Goal: Check status: Check status

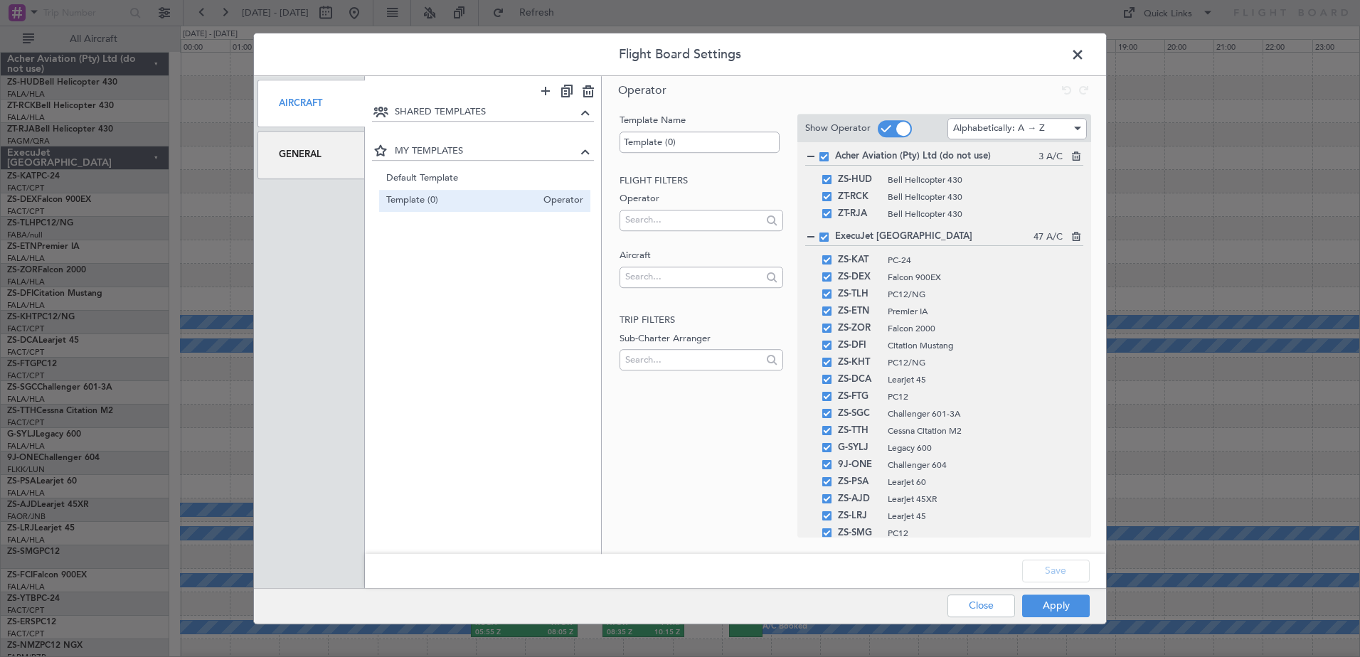
click at [329, 163] on div "General" at bounding box center [311, 155] width 107 height 48
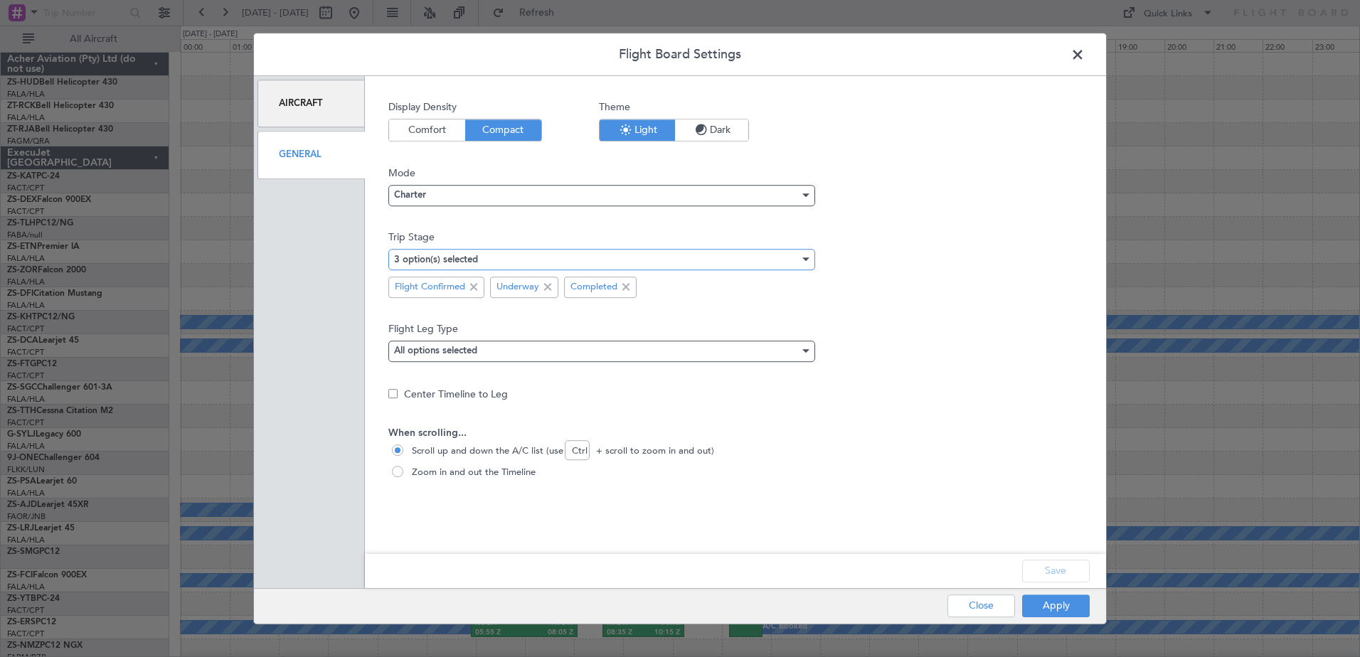
click at [476, 265] on div "3 option(s) selected" at bounding box center [597, 259] width 406 height 21
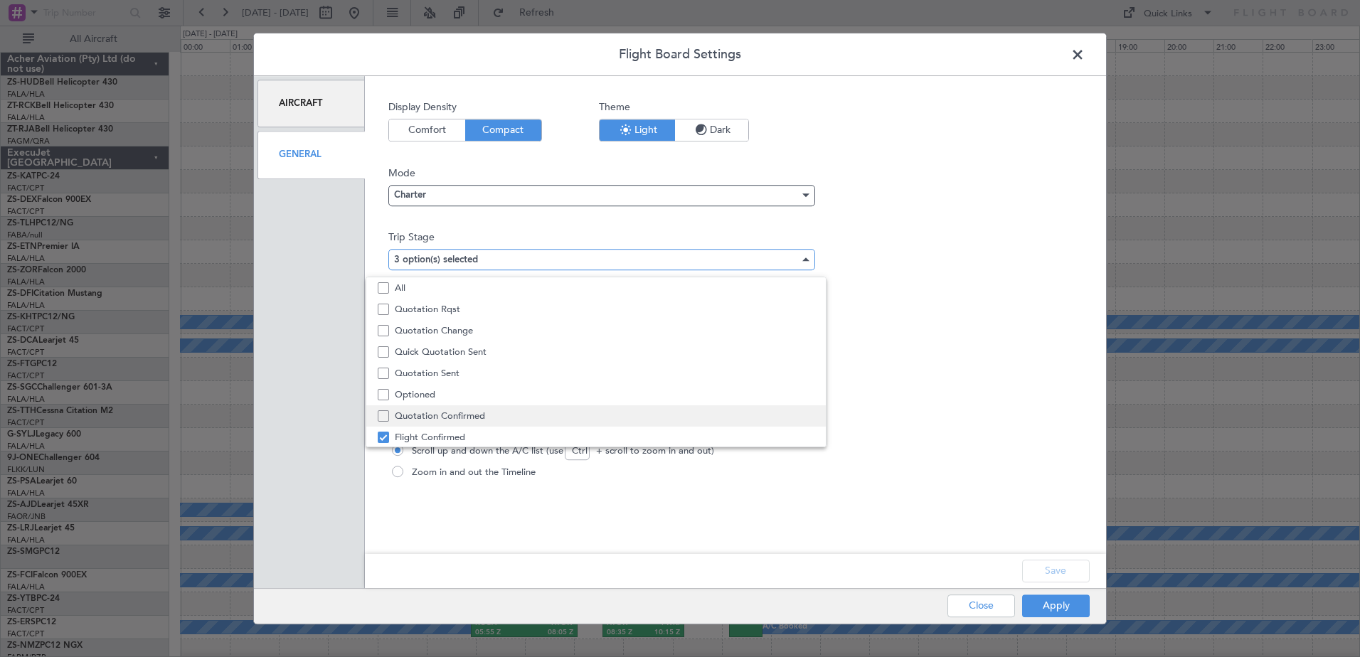
scroll to position [44, 0]
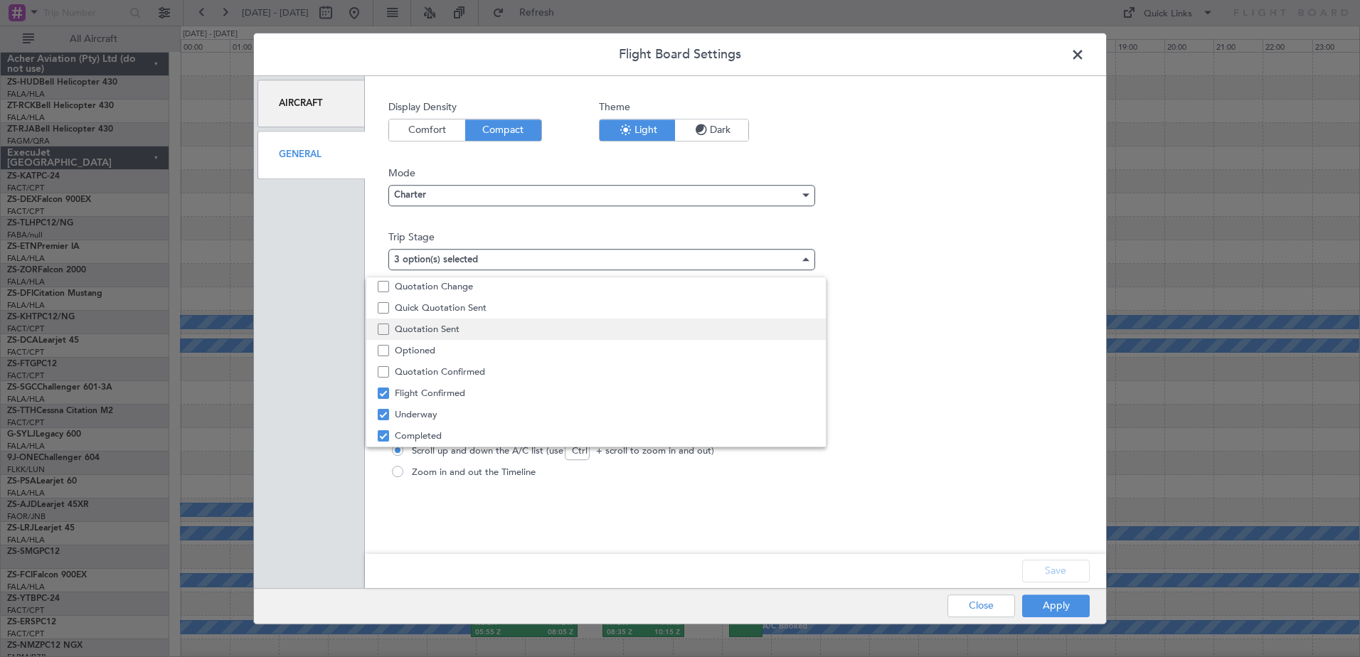
click at [465, 335] on span "Quotation Sent" at bounding box center [605, 329] width 420 height 21
click at [1037, 613] on div at bounding box center [680, 328] width 1360 height 657
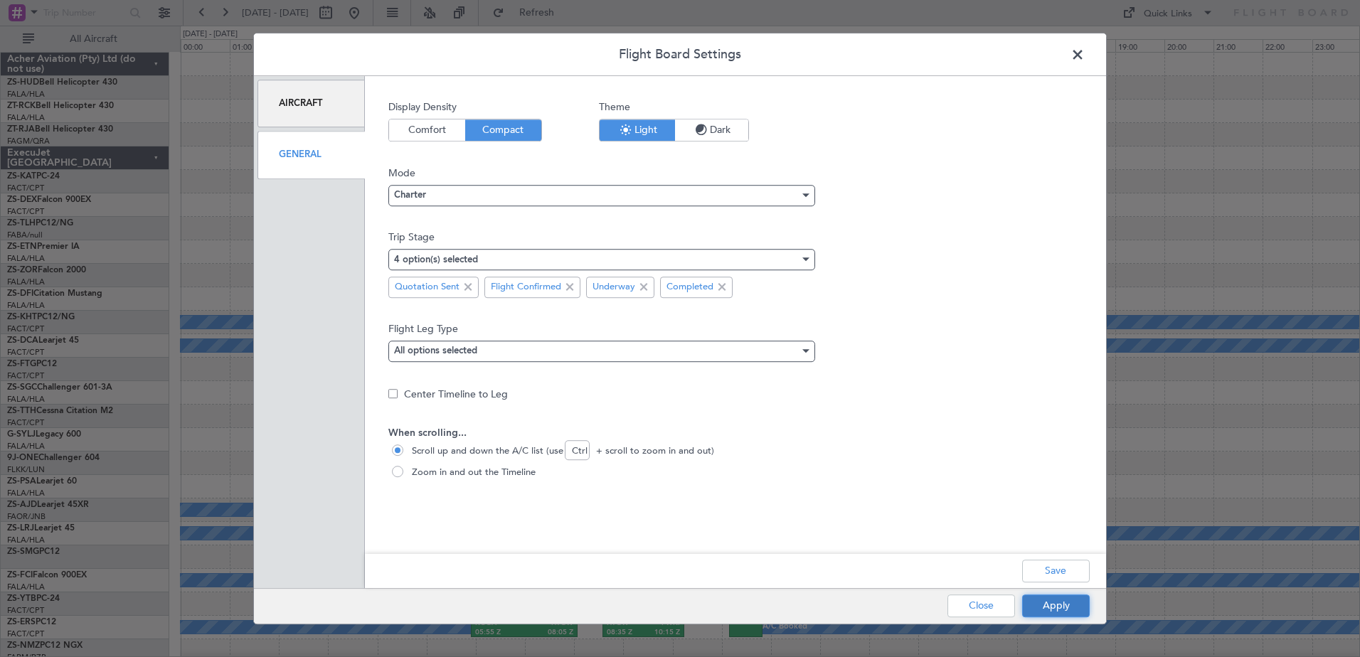
click at [1042, 606] on button "Apply" at bounding box center [1056, 606] width 68 height 23
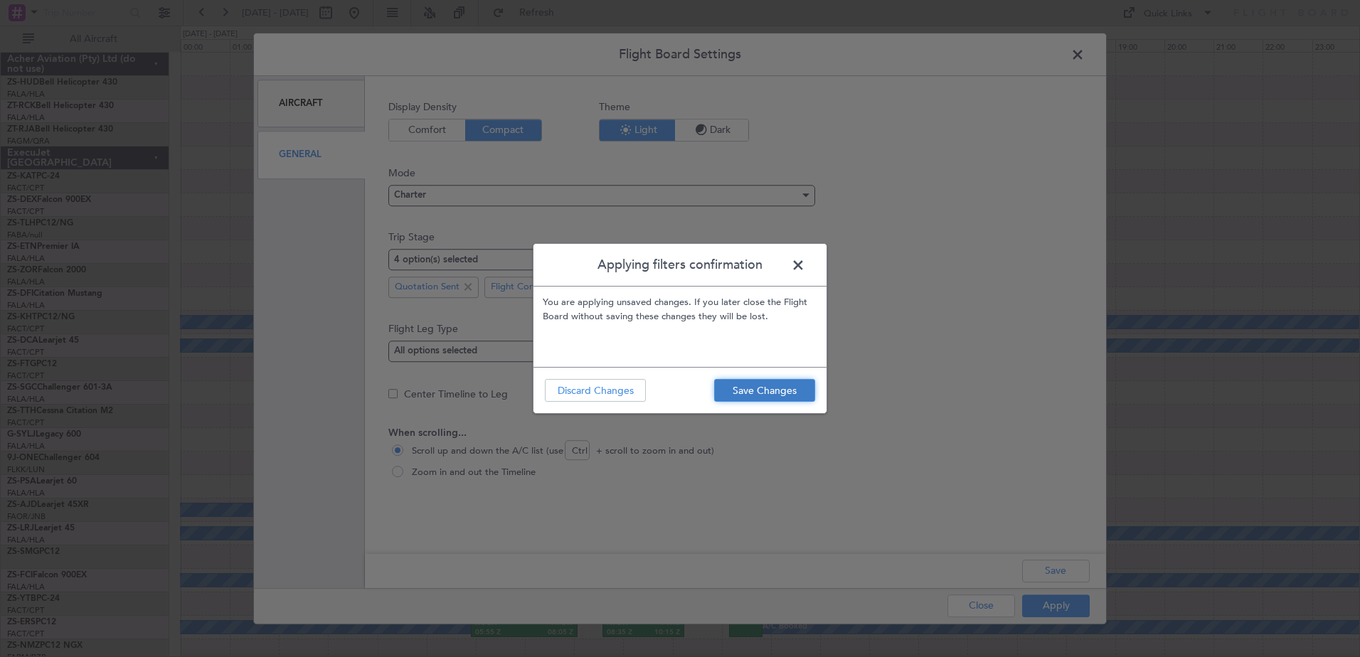
click at [740, 393] on button "Save Changes" at bounding box center [764, 390] width 101 height 23
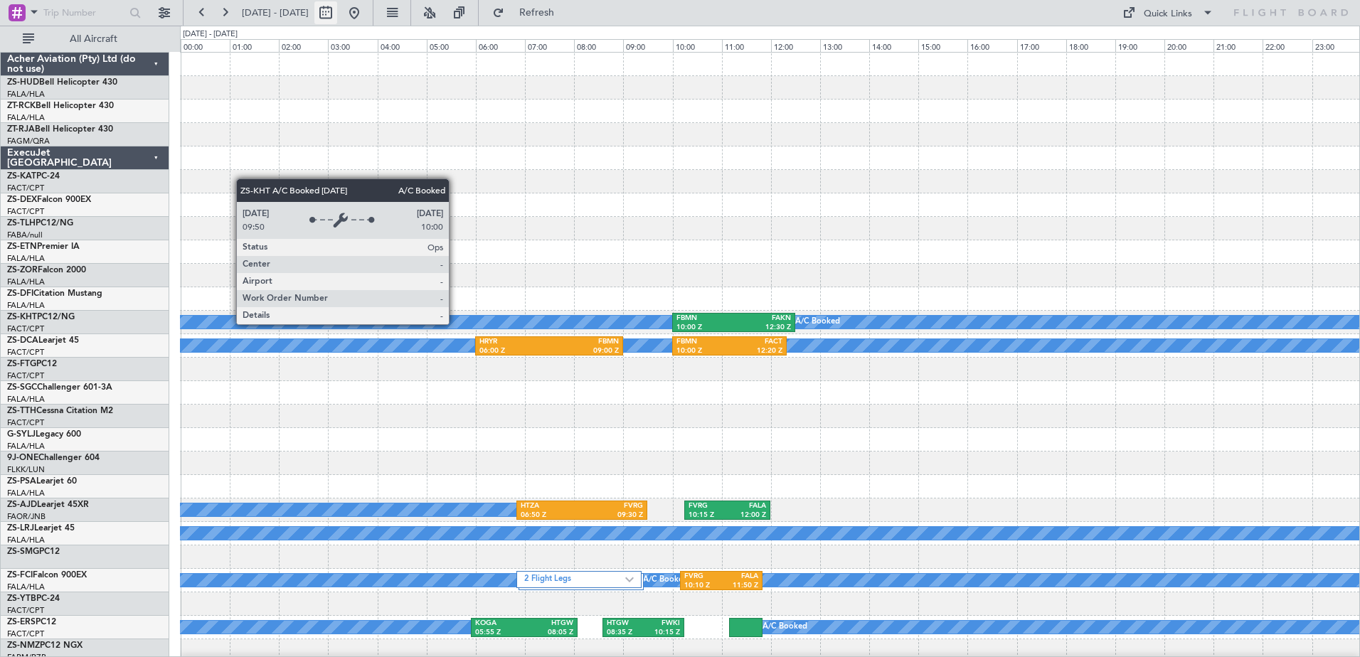
click at [337, 18] on button at bounding box center [325, 12] width 23 height 23
select select "9"
select select "2025"
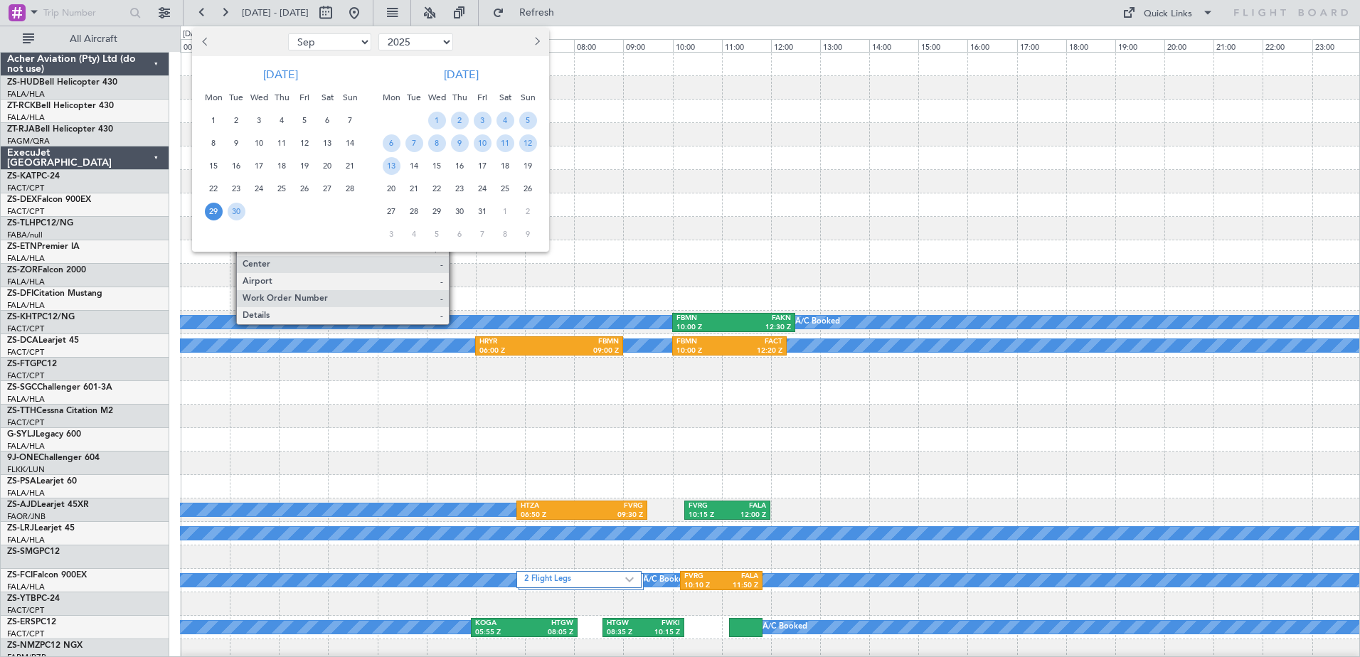
click at [536, 43] on span "Next month" at bounding box center [536, 41] width 9 height 9
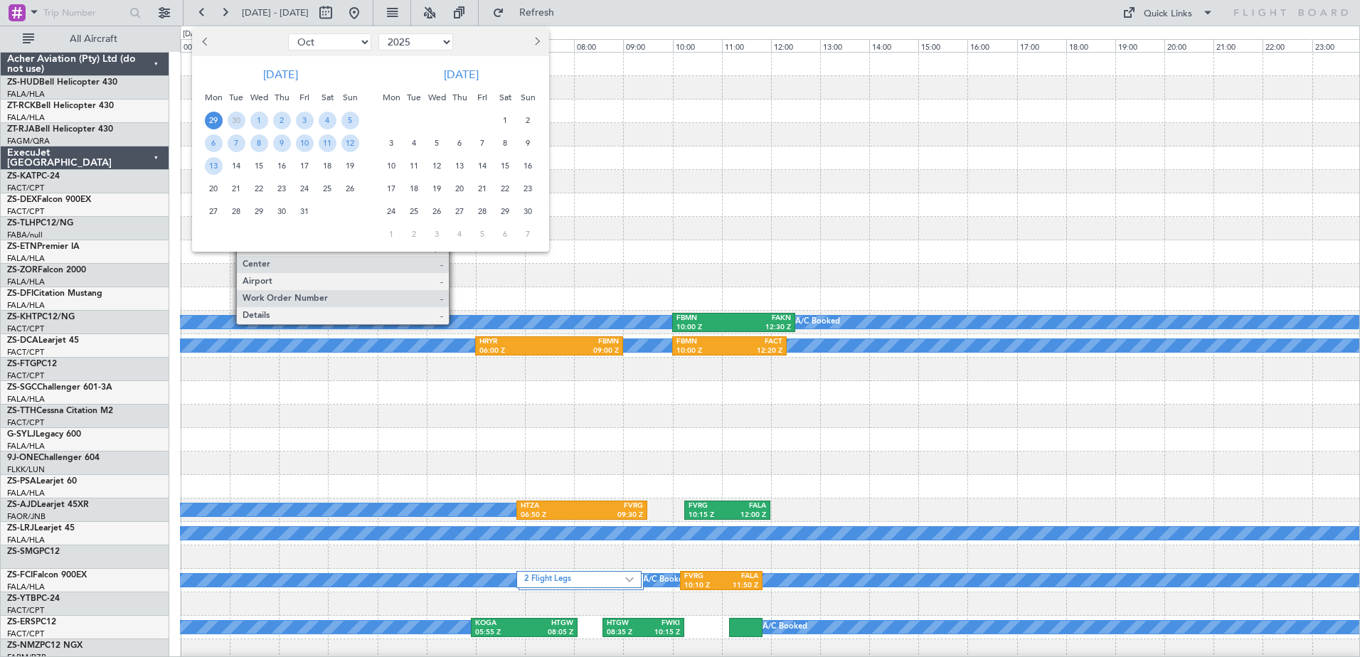
click at [538, 43] on span "Next month" at bounding box center [536, 41] width 9 height 9
click at [505, 120] on span "3" at bounding box center [506, 121] width 18 height 18
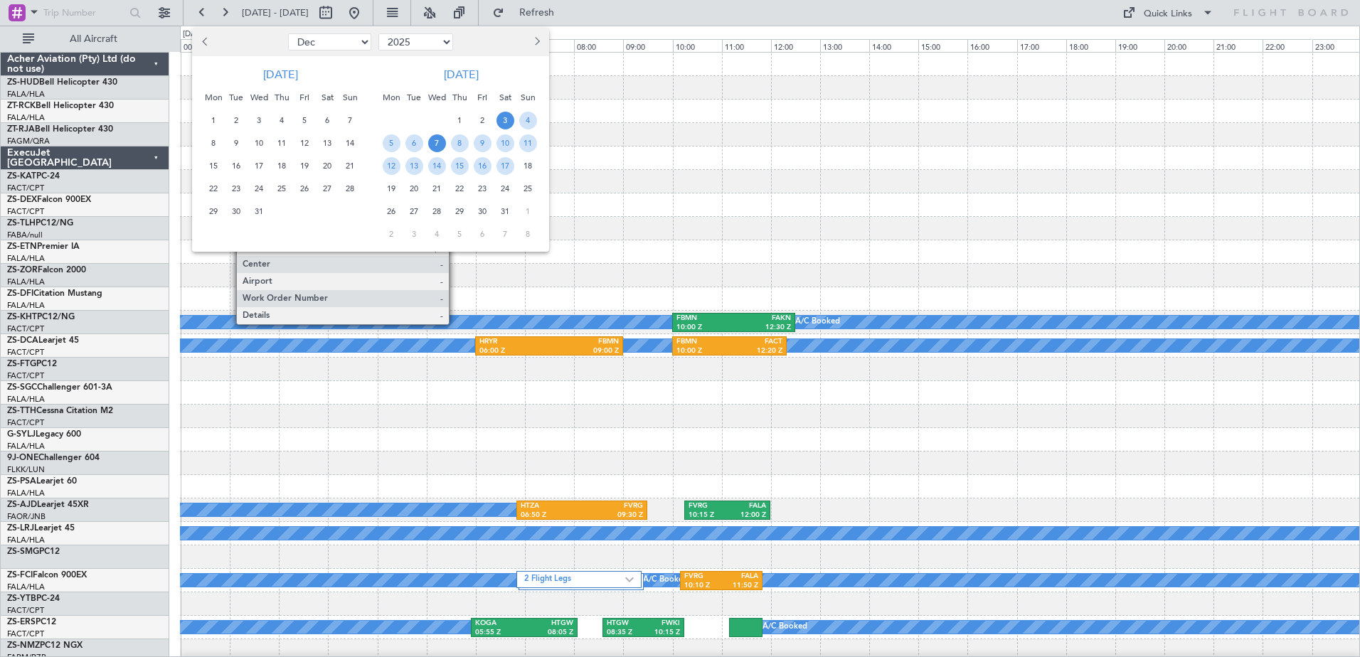
click at [438, 147] on span "7" at bounding box center [437, 143] width 18 height 18
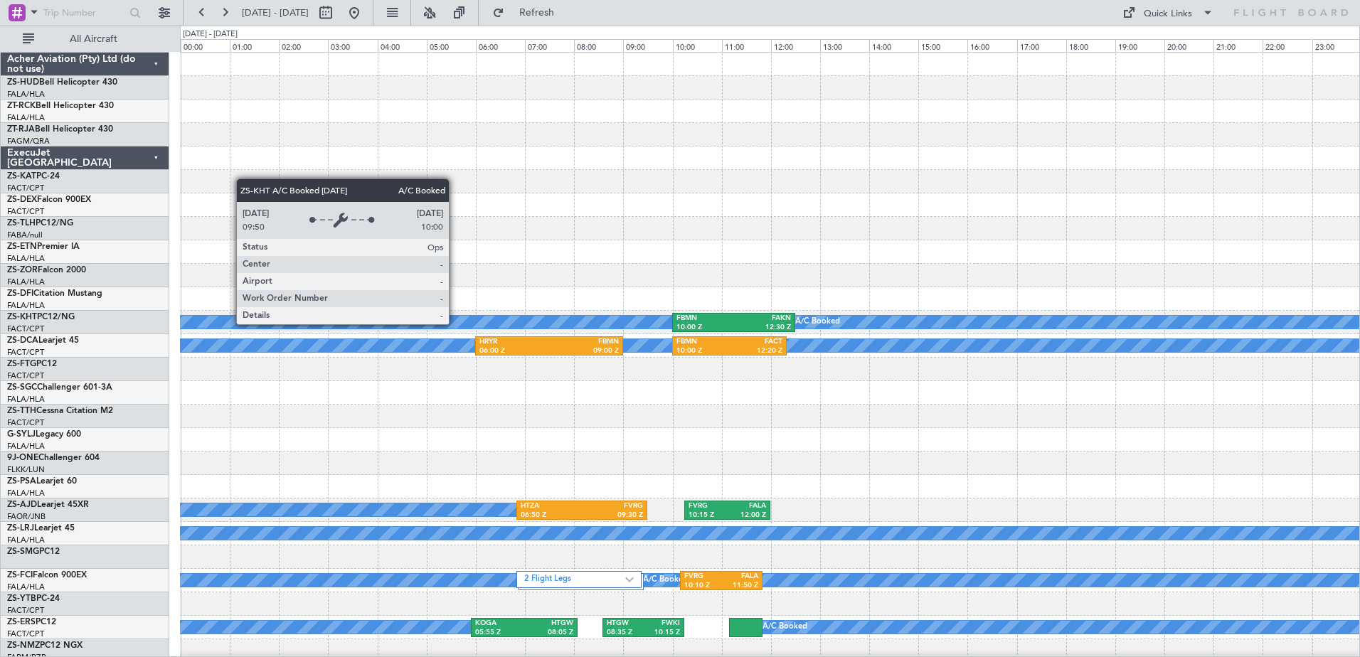
select select "1"
select select "2026"
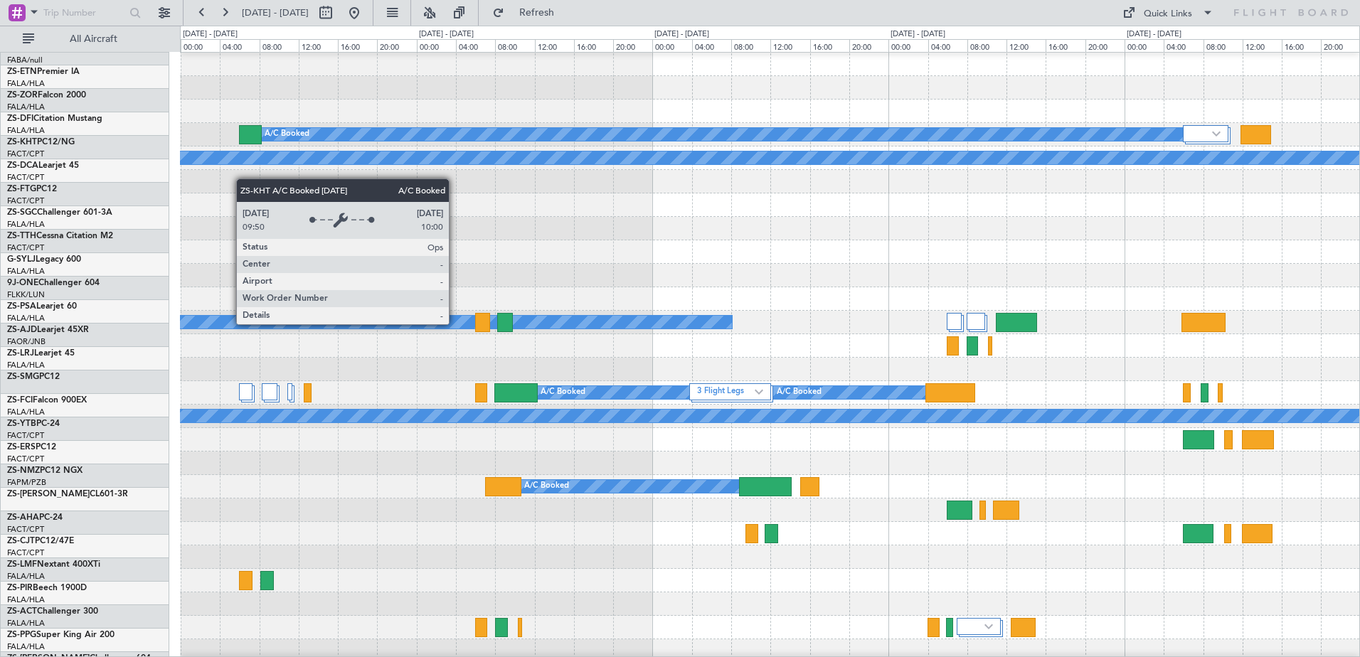
scroll to position [213, 0]
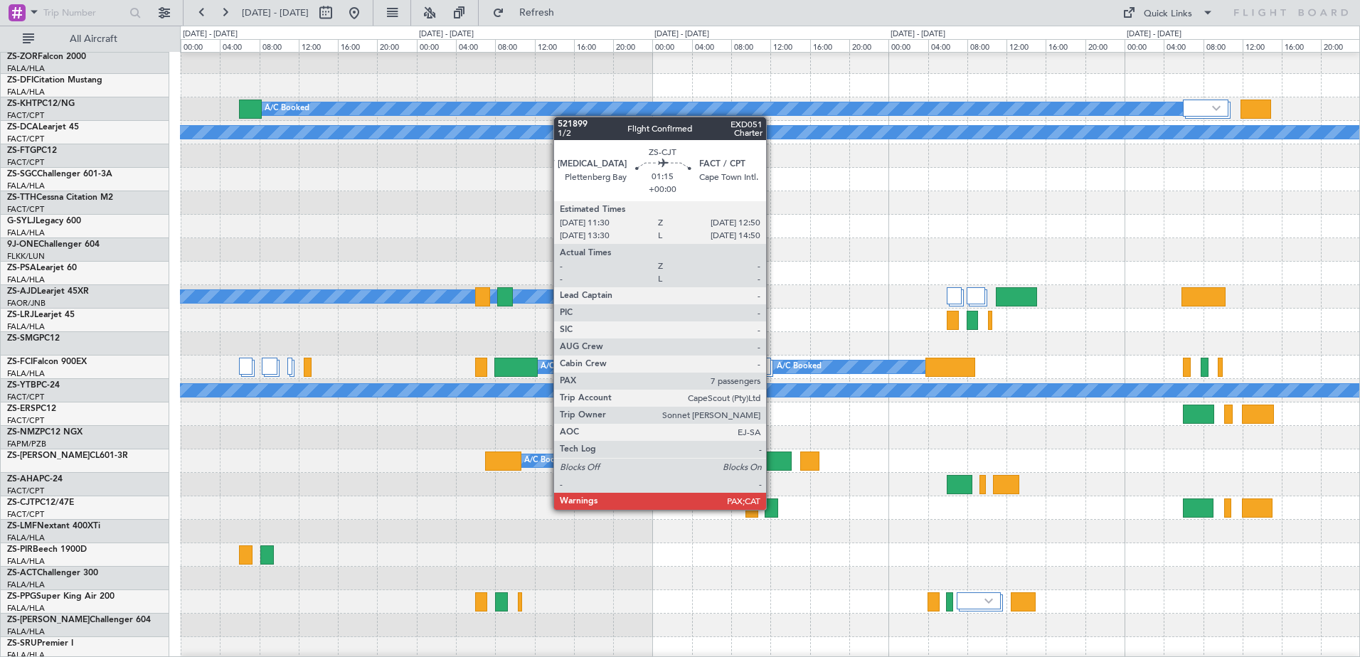
click at [773, 509] on div at bounding box center [772, 508] width 14 height 19
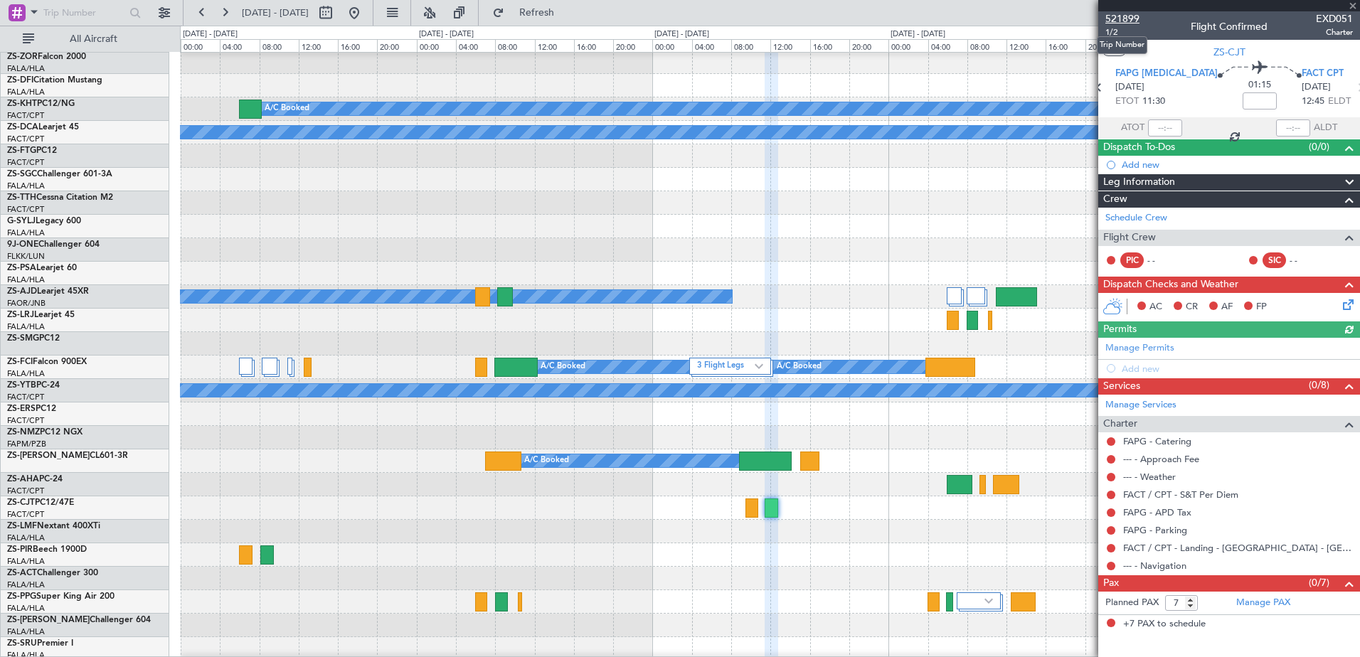
click at [1131, 16] on span "521899" at bounding box center [1123, 18] width 34 height 15
